Goal: Task Accomplishment & Management: Use online tool/utility

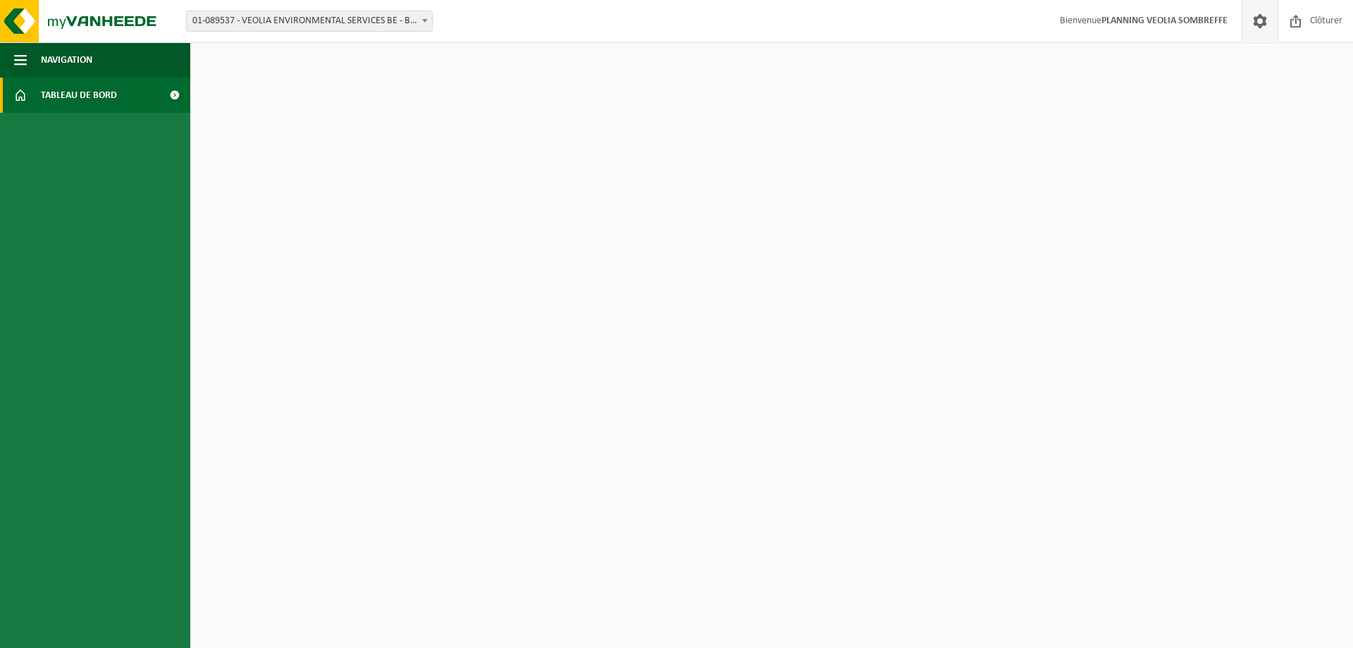
click at [1257, 26] on span at bounding box center [1260, 21] width 21 height 42
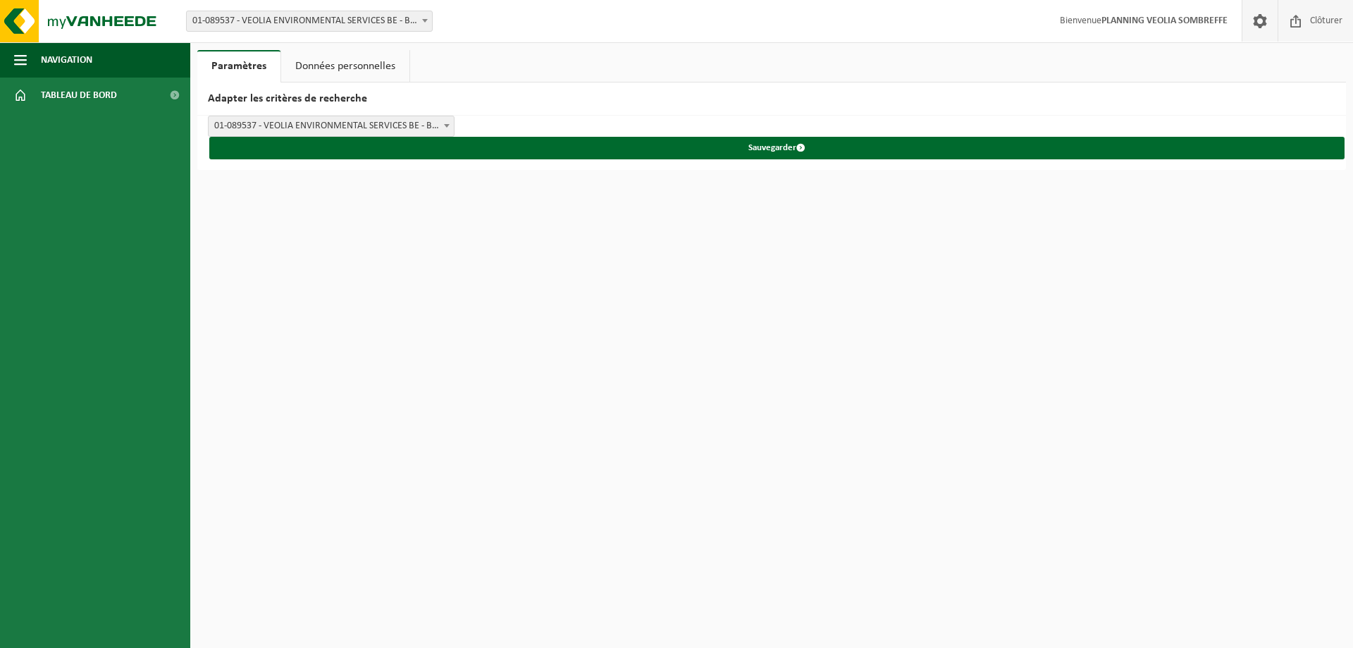
click at [1329, 20] on span "Clôturer" at bounding box center [1326, 21] width 39 height 42
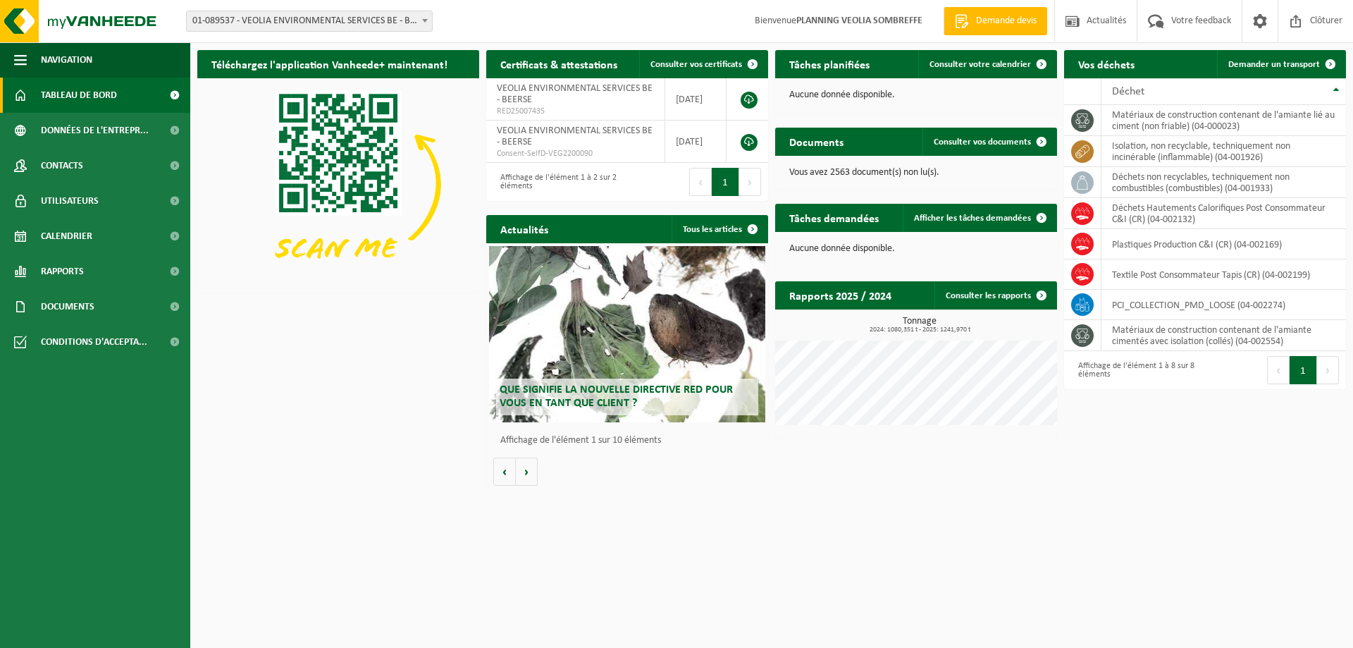
click at [264, 23] on span "01-089537 - VEOLIA ENVIRONMENTAL SERVICES BE - BEERSE" at bounding box center [309, 21] width 245 height 20
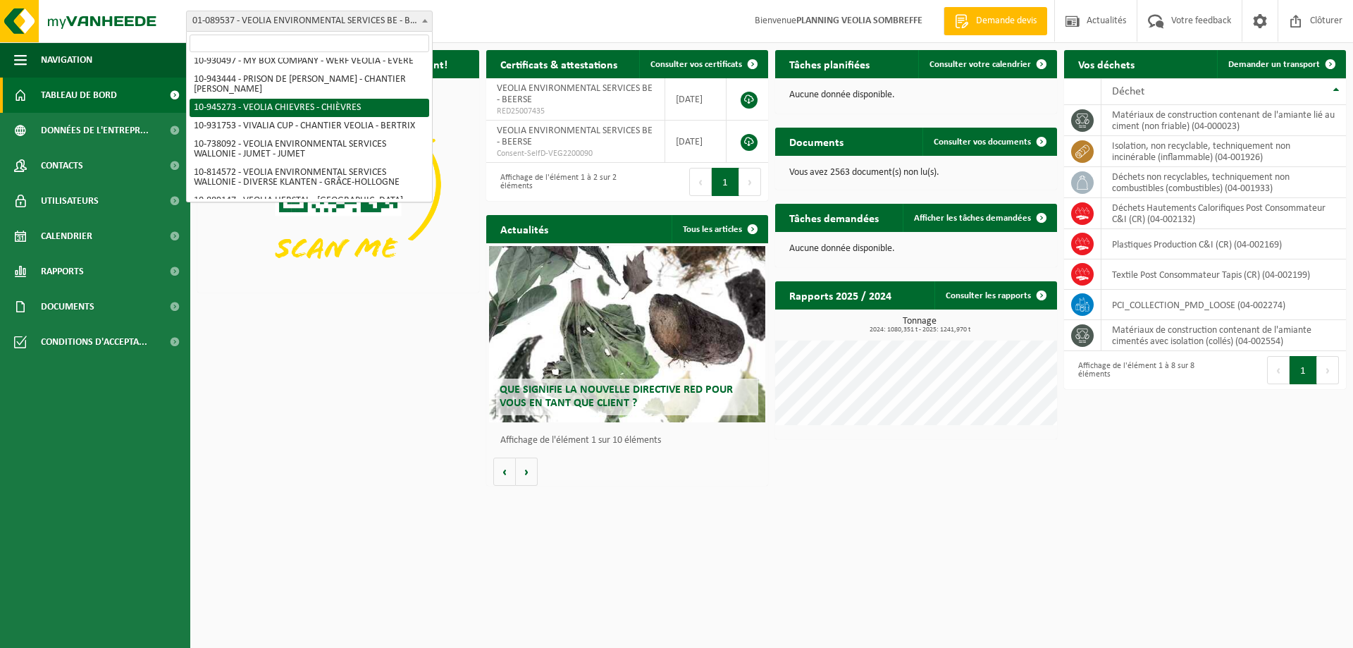
scroll to position [987, 0]
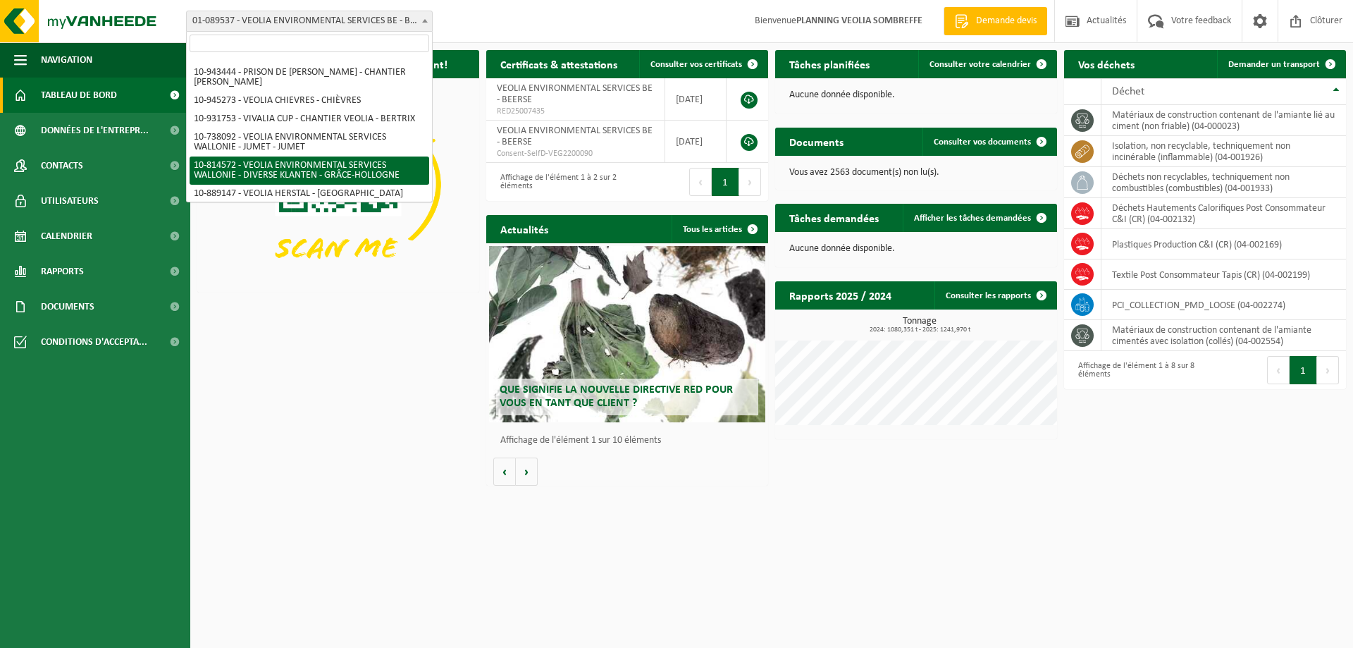
select select "37628"
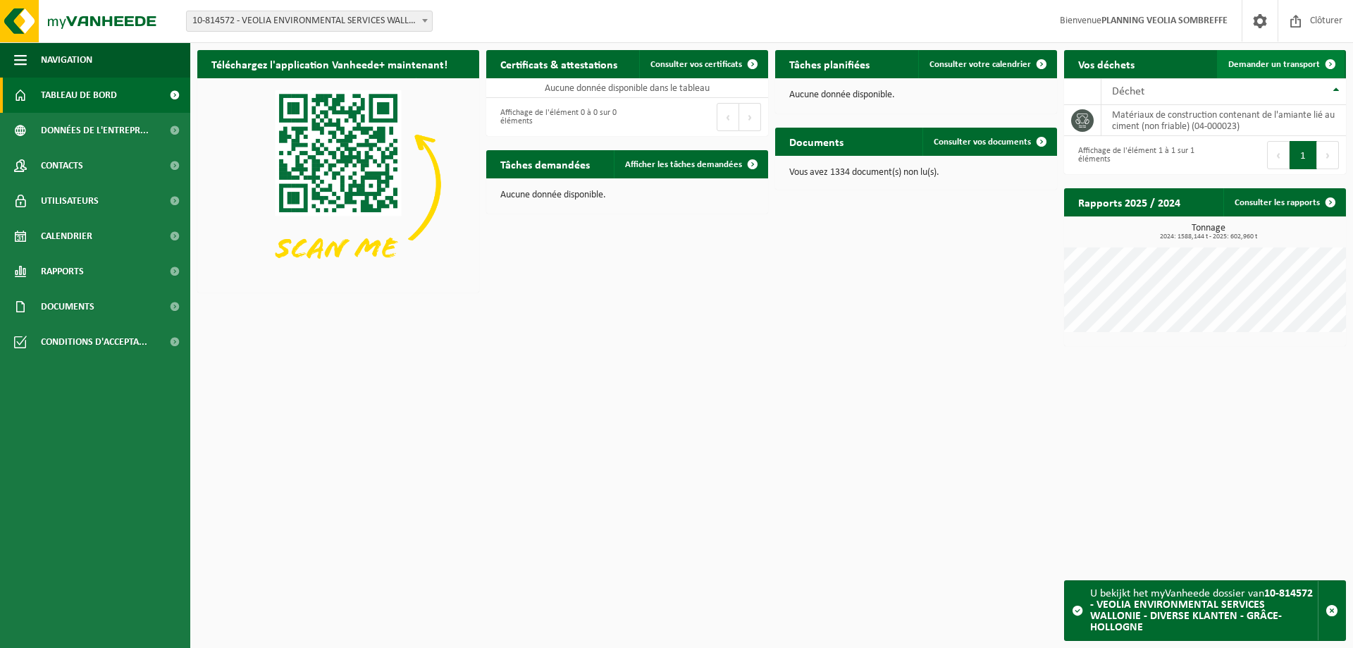
click at [1269, 67] on span "Demander un transport" at bounding box center [1274, 64] width 92 height 9
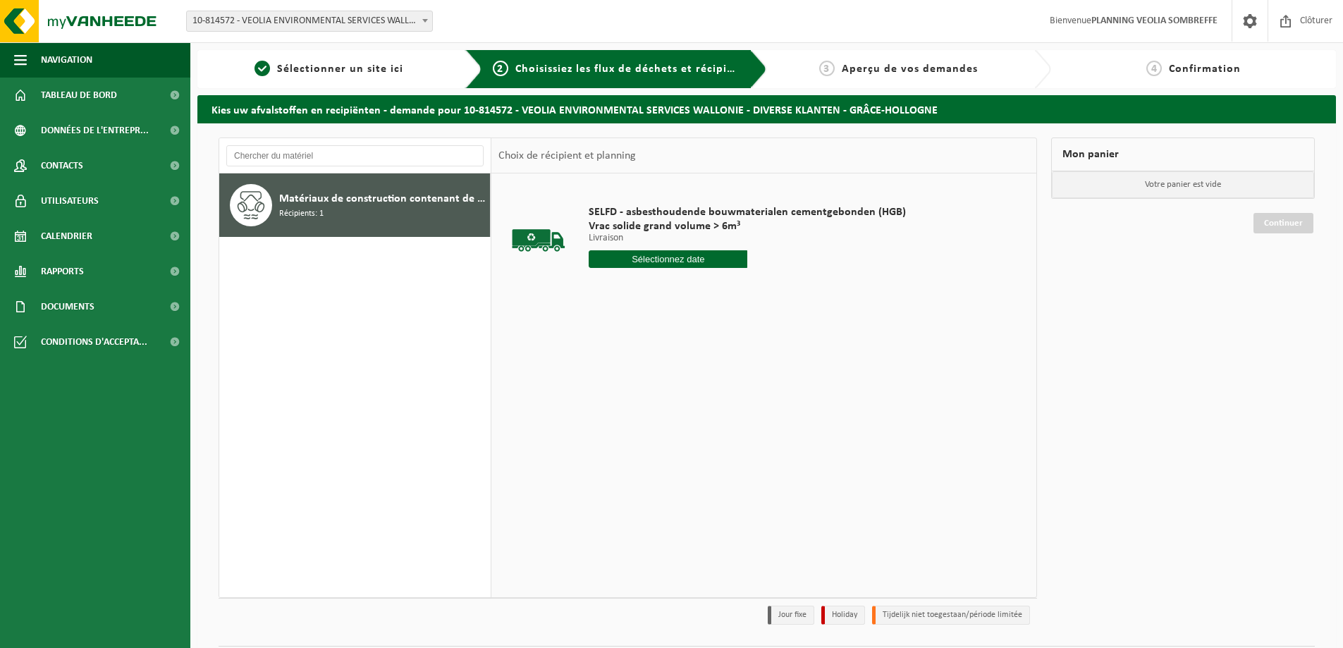
click at [681, 260] on input "text" at bounding box center [667, 259] width 159 height 18
click at [652, 409] on div "24" at bounding box center [651, 406] width 25 height 23
type input "à partir de 2025-09-24"
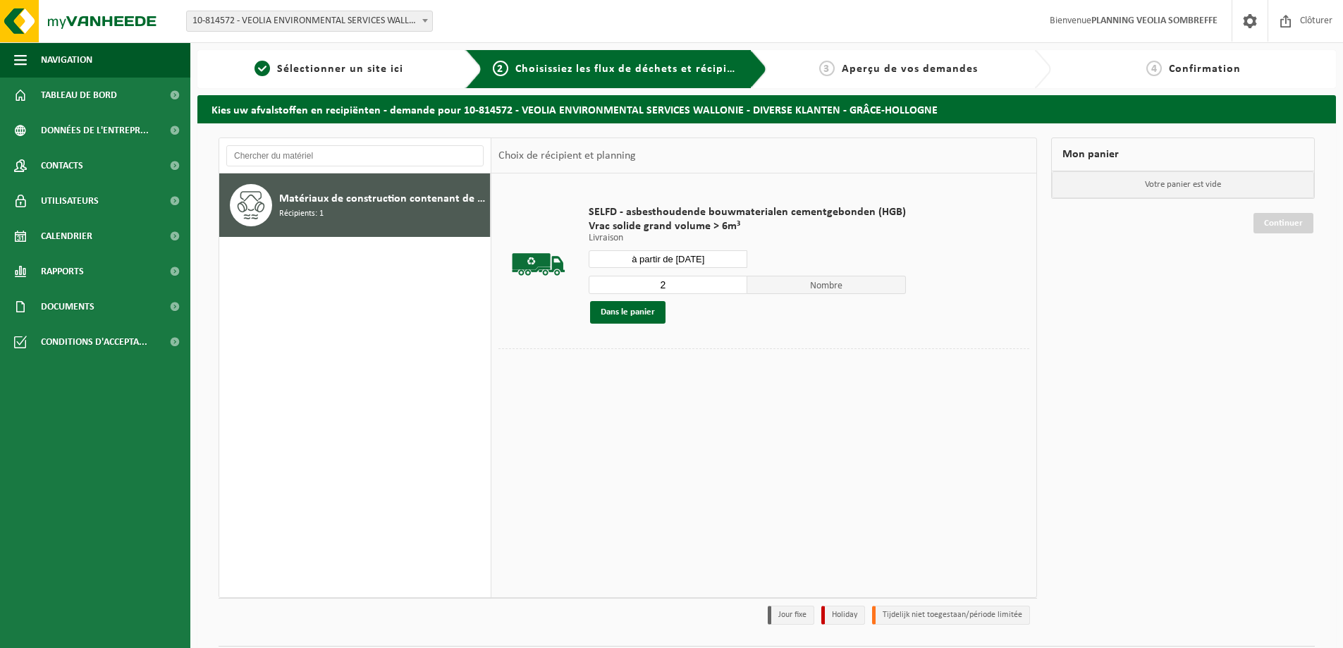
type input "2"
click at [733, 281] on input "2" at bounding box center [667, 285] width 159 height 18
click at [639, 314] on button "Dans le panier" at bounding box center [627, 312] width 75 height 23
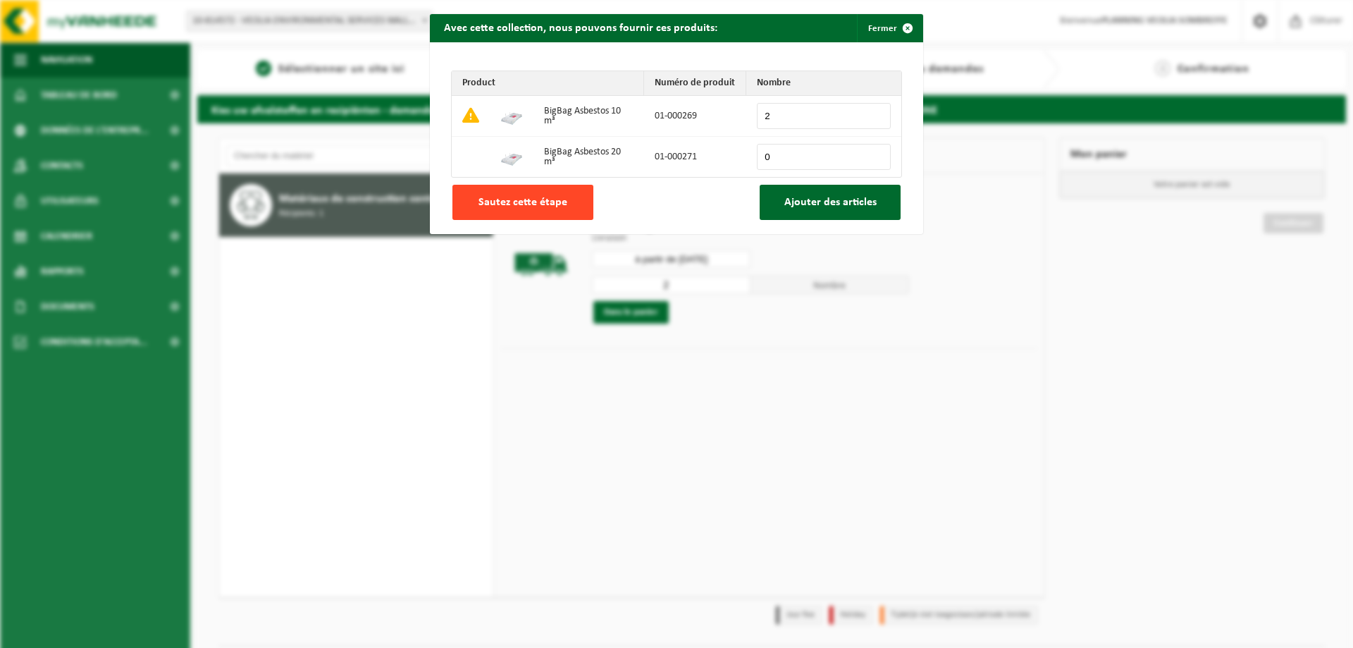
click at [519, 206] on span "Sautez cette étape" at bounding box center [523, 202] width 89 height 11
type input "0"
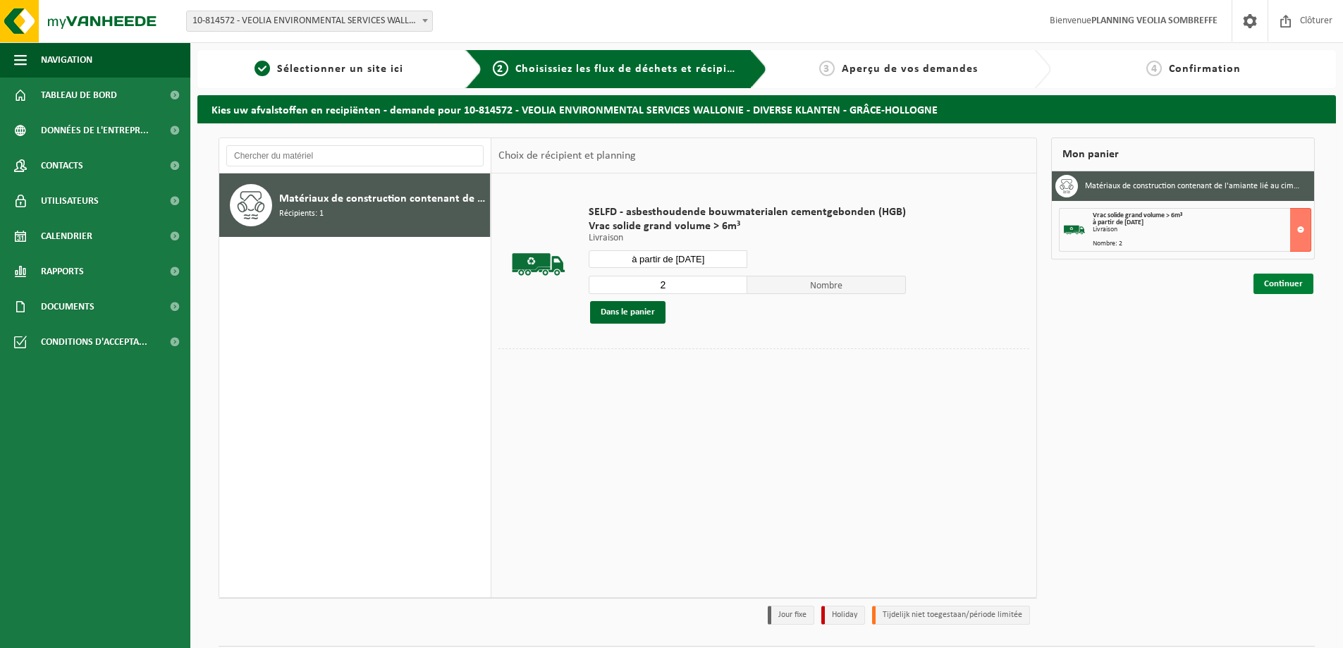
click at [1279, 283] on link "Continuer" at bounding box center [1283, 283] width 60 height 20
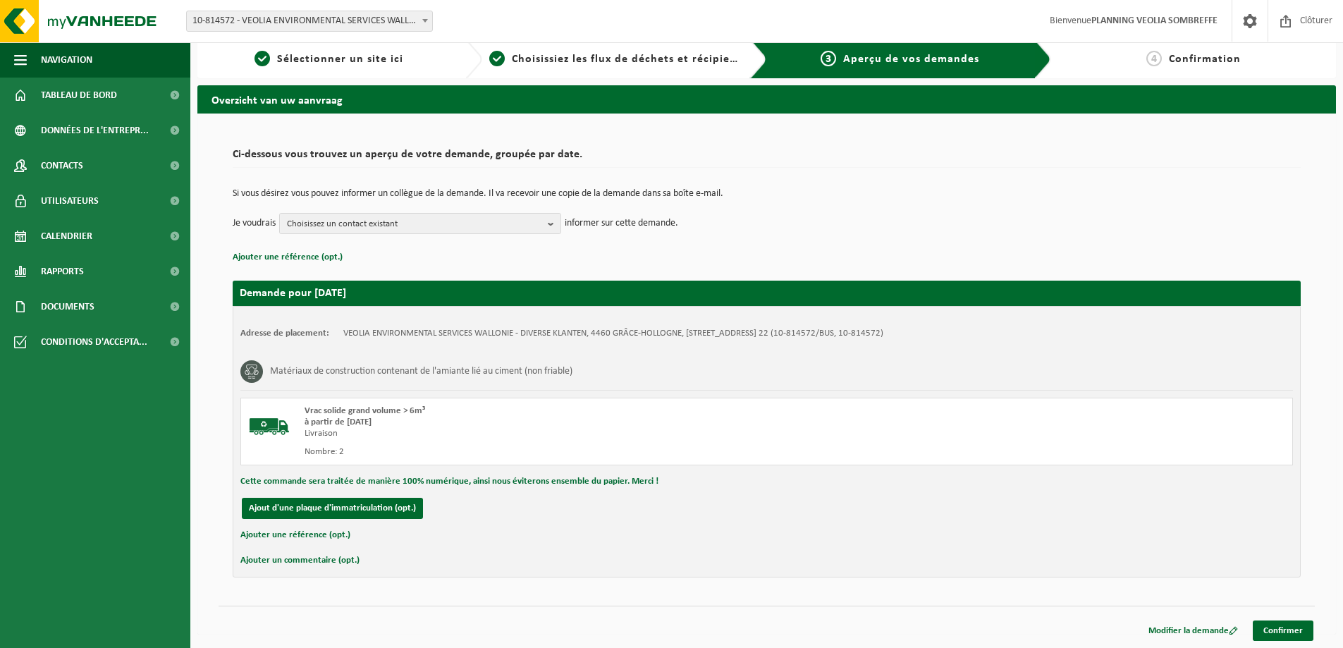
scroll to position [11, 0]
click at [1280, 636] on link "Confirmer" at bounding box center [1282, 630] width 61 height 20
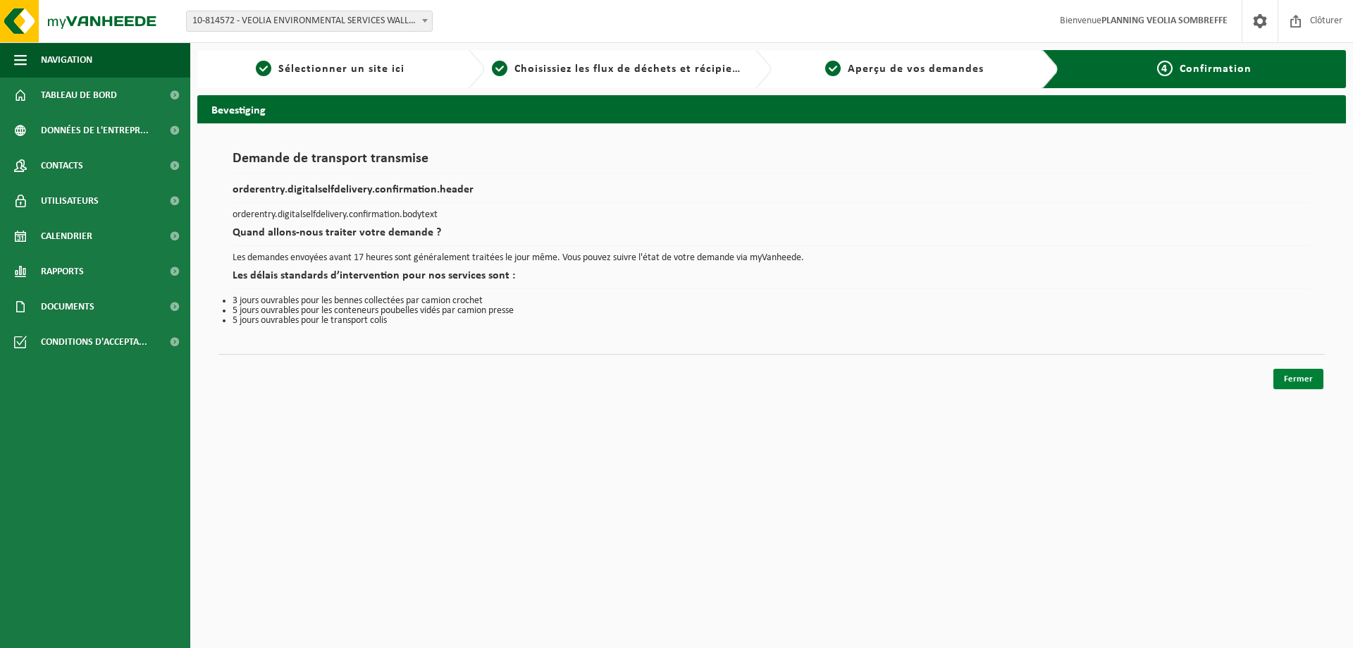
click at [1300, 376] on link "Fermer" at bounding box center [1299, 379] width 50 height 20
